Goal: Task Accomplishment & Management: Manage account settings

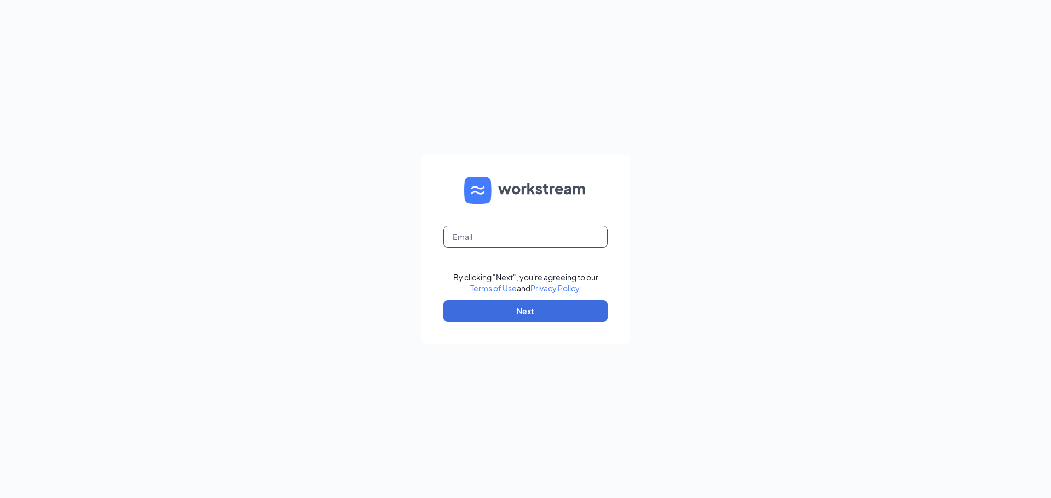
click at [544, 233] on input "text" at bounding box center [525, 237] width 164 height 22
type input "[EMAIL_ADDRESS][DOMAIN_NAME]"
click at [512, 309] on button "Next" at bounding box center [525, 311] width 164 height 22
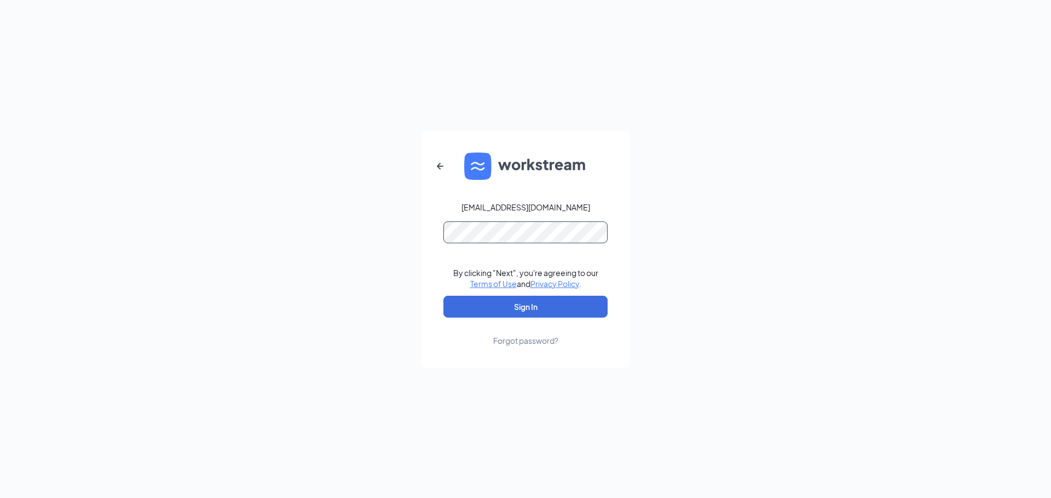
click at [443, 296] on button "Sign In" at bounding box center [525, 307] width 164 height 22
click at [541, 306] on button "Sign In" at bounding box center [525, 307] width 164 height 22
click at [276, 229] on div "ltorres@rangecafe.com Credential mismatches. By clicking "Next", you're agreein…" at bounding box center [525, 249] width 1051 height 498
click at [443, 296] on button "Sign In" at bounding box center [525, 307] width 164 height 22
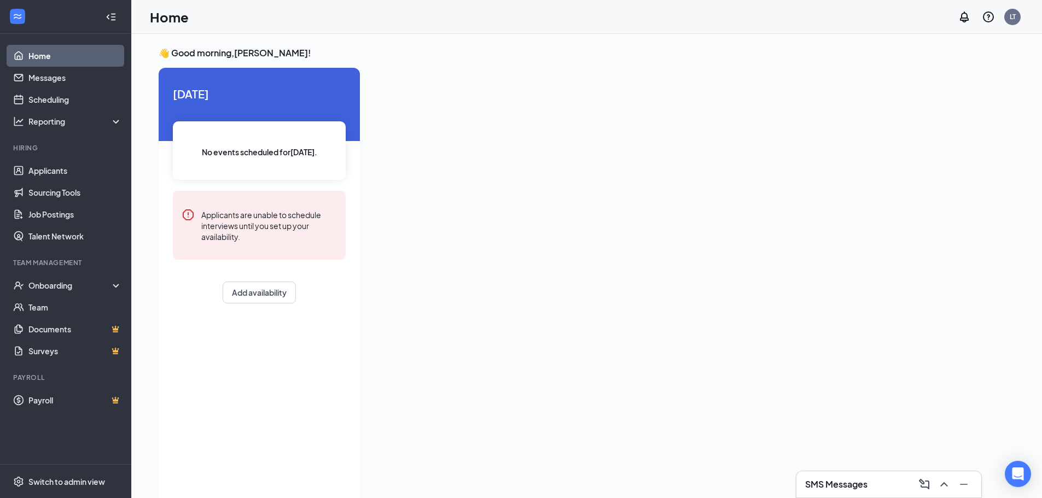
click at [566, 171] on div at bounding box center [675, 282] width 613 height 428
click at [67, 211] on link "Job Postings" at bounding box center [75, 215] width 94 height 22
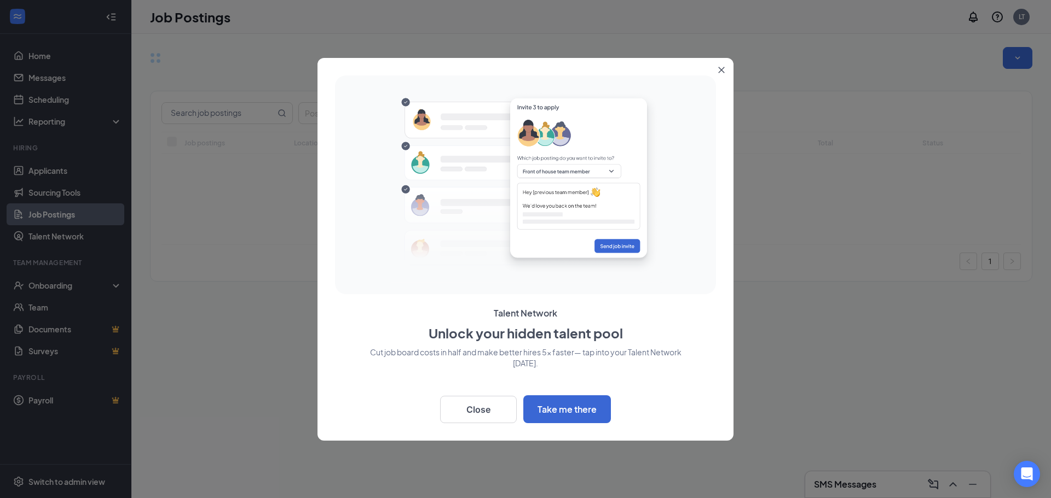
click at [725, 69] on button "Close" at bounding box center [724, 68] width 20 height 20
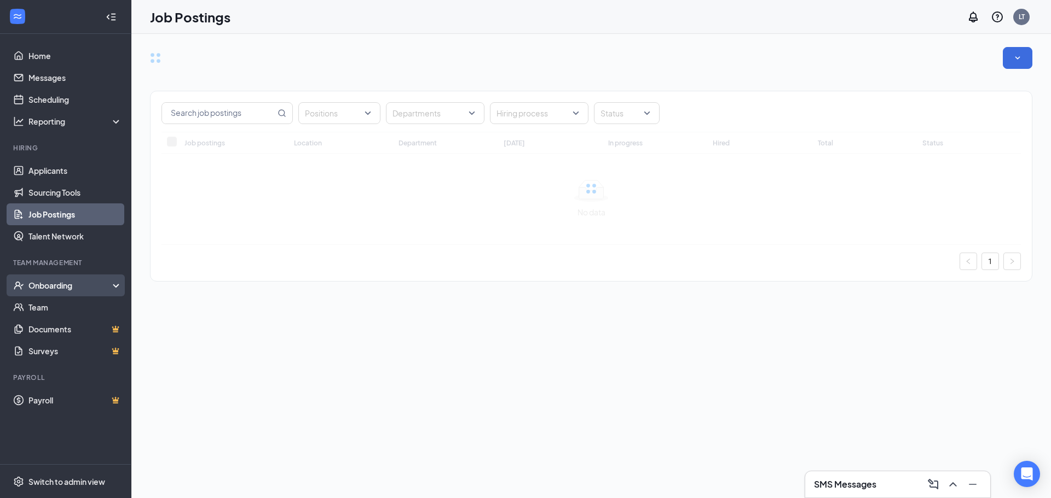
click at [85, 291] on div "Onboarding" at bounding box center [70, 285] width 84 height 11
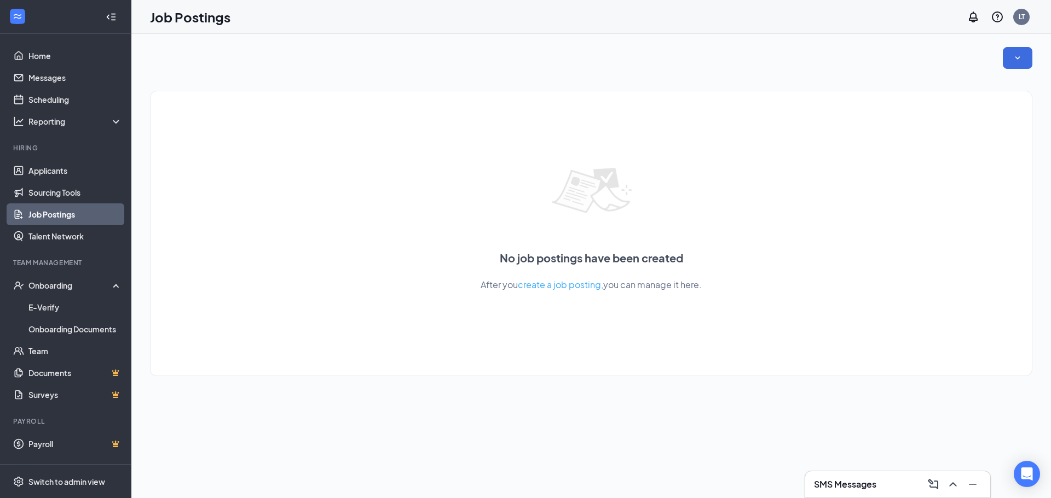
click at [265, 439] on div "No job postings have been created After you create a job posting, you can manag…" at bounding box center [590, 266] width 919 height 465
click at [50, 175] on link "Applicants" at bounding box center [75, 171] width 94 height 22
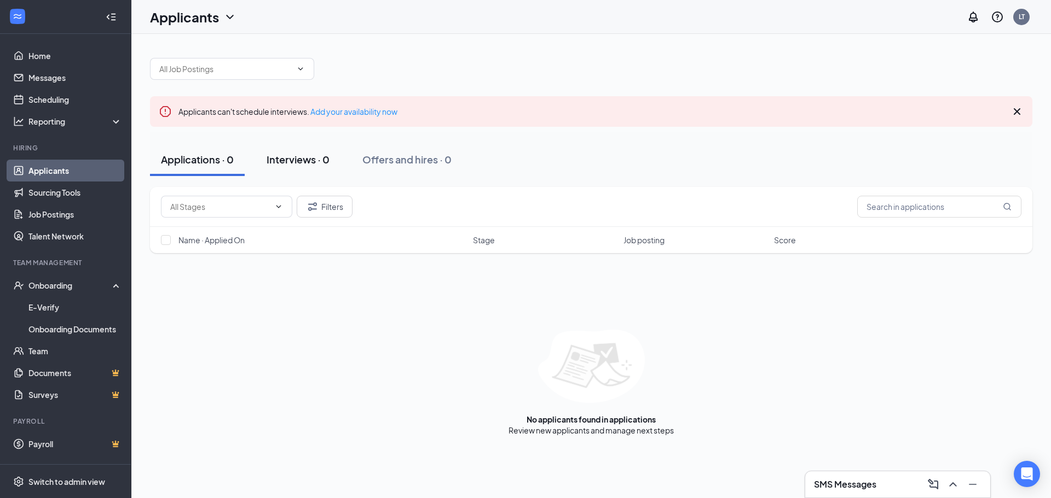
click at [301, 162] on div "Interviews · 0" at bounding box center [297, 160] width 63 height 14
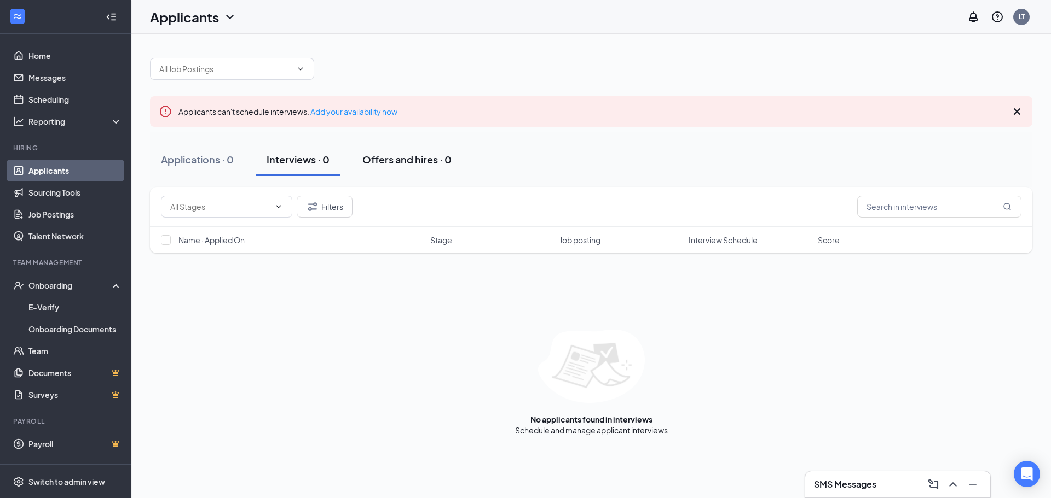
click at [428, 164] on div "Offers and hires · 0" at bounding box center [406, 160] width 89 height 14
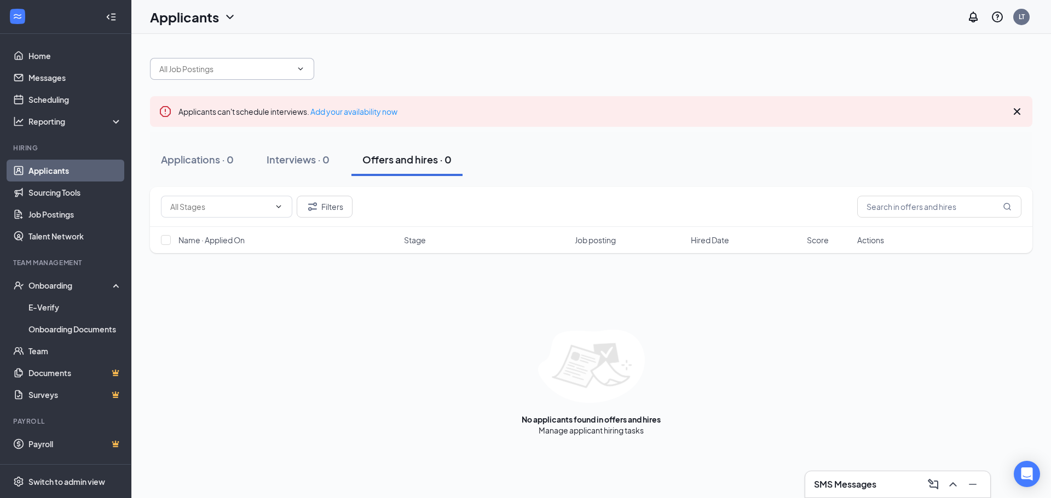
click at [289, 60] on span at bounding box center [232, 69] width 164 height 22
click at [301, 67] on icon "ChevronDown" at bounding box center [300, 69] width 9 height 9
click at [440, 67] on div at bounding box center [591, 63] width 882 height 33
click at [1015, 114] on icon "Cross" at bounding box center [1016, 111] width 13 height 13
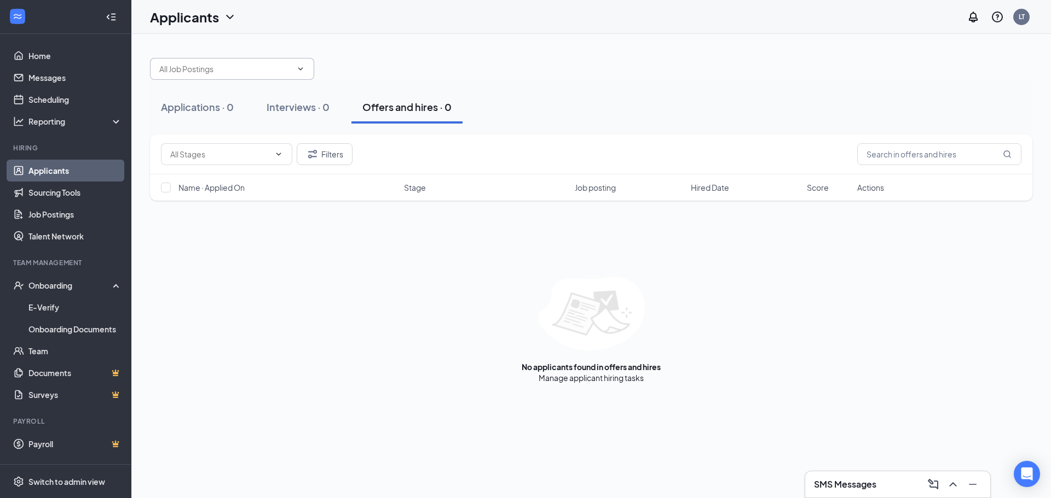
click at [274, 66] on input "text" at bounding box center [225, 69] width 132 height 12
click at [447, 76] on div "No options" at bounding box center [591, 63] width 882 height 33
click at [219, 108] on div "Applications · 0" at bounding box center [197, 107] width 73 height 14
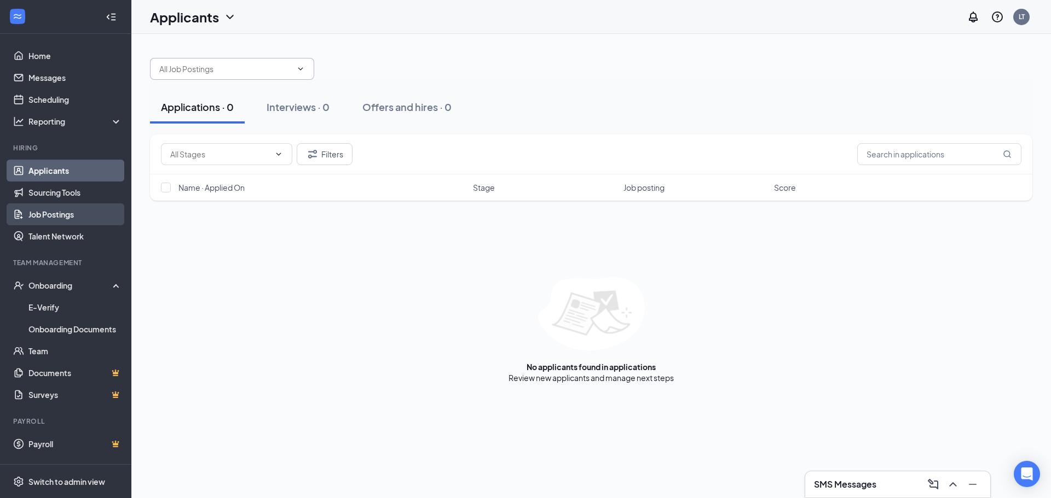
click at [83, 224] on link "Job Postings" at bounding box center [75, 215] width 94 height 22
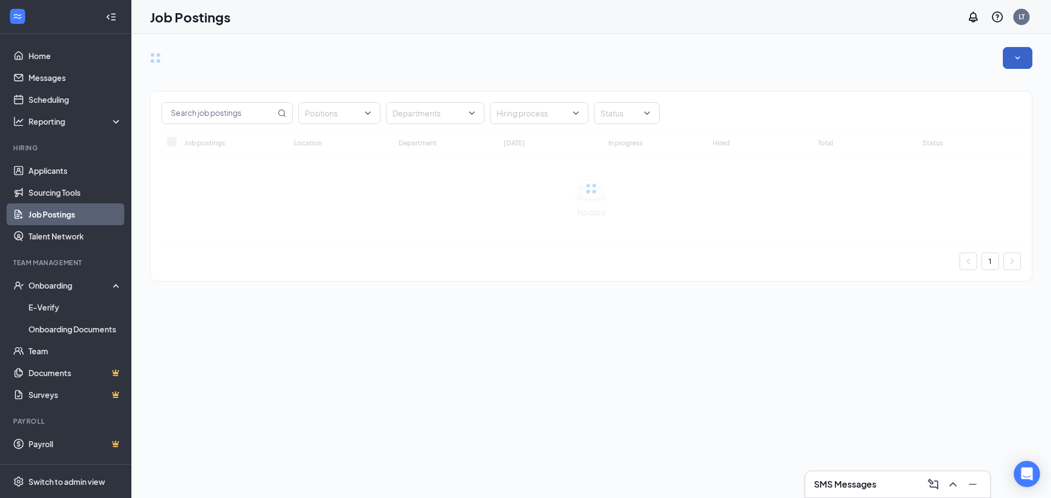
click at [1021, 57] on icon "SmallChevronDown" at bounding box center [1017, 58] width 11 height 11
click at [836, 56] on div at bounding box center [591, 58] width 882 height 22
click at [54, 84] on link "Messages" at bounding box center [75, 78] width 94 height 22
